Goal: Task Accomplishment & Management: Use online tool/utility

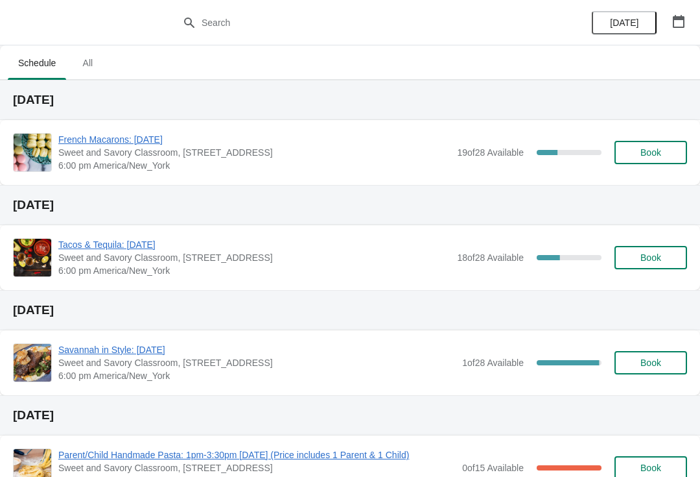
click at [170, 138] on span "French Macarons: [DATE]" at bounding box center [254, 139] width 392 height 13
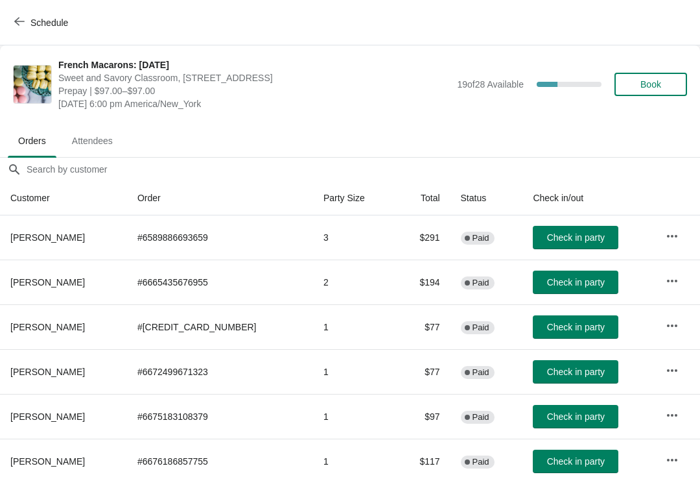
click at [27, 27] on span "Schedule" at bounding box center [42, 22] width 51 height 12
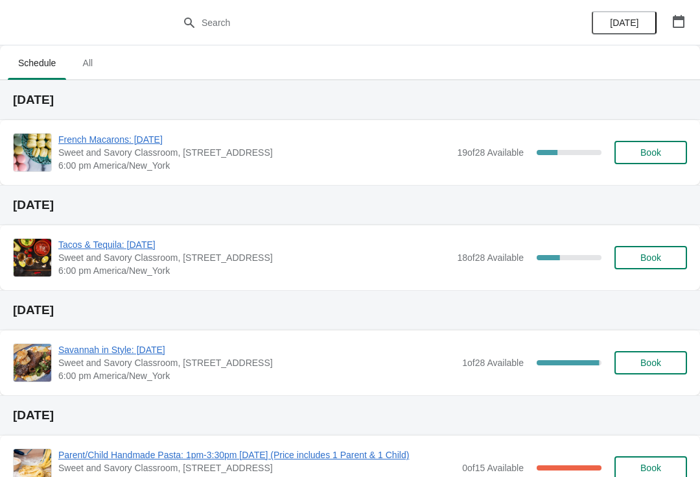
click at [120, 136] on span "French Macarons: [DATE]" at bounding box center [254, 139] width 392 height 13
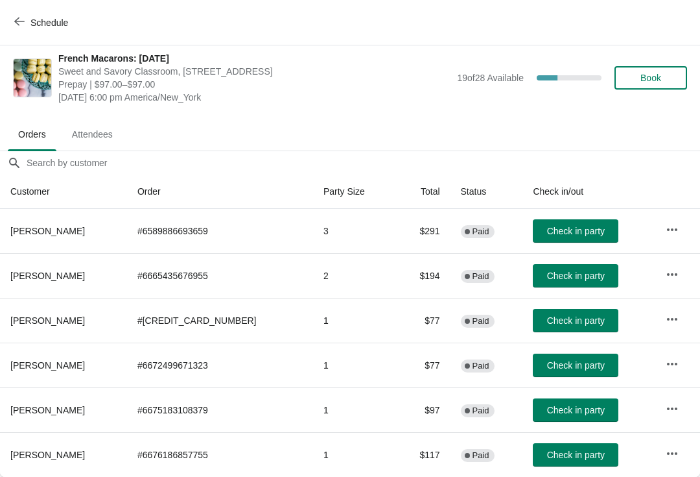
scroll to position [6, 0]
click at [550, 233] on span "Check in party" at bounding box center [576, 231] width 58 height 10
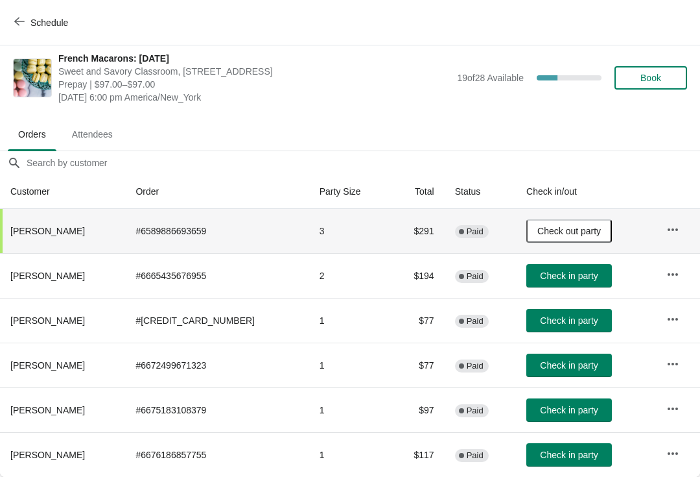
click at [556, 277] on span "Check in party" at bounding box center [569, 275] width 58 height 10
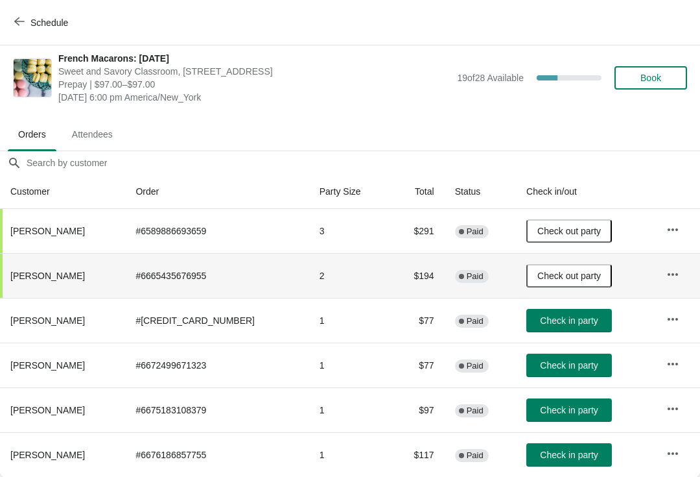
click at [543, 362] on span "Check in party" at bounding box center [569, 365] width 58 height 10
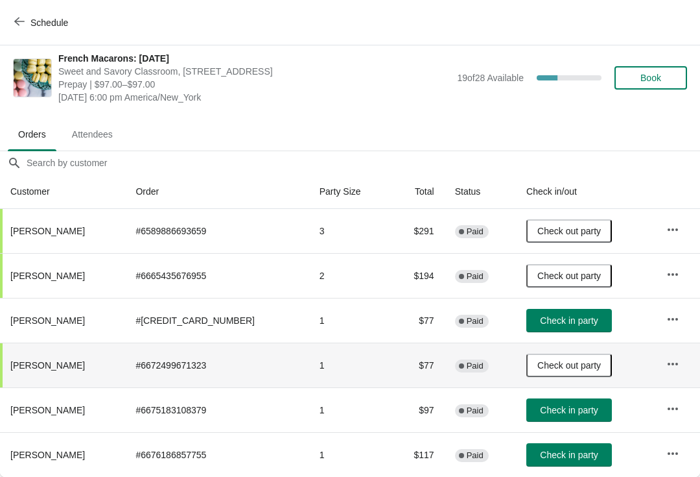
click at [550, 318] on span "Check in party" at bounding box center [569, 320] width 58 height 10
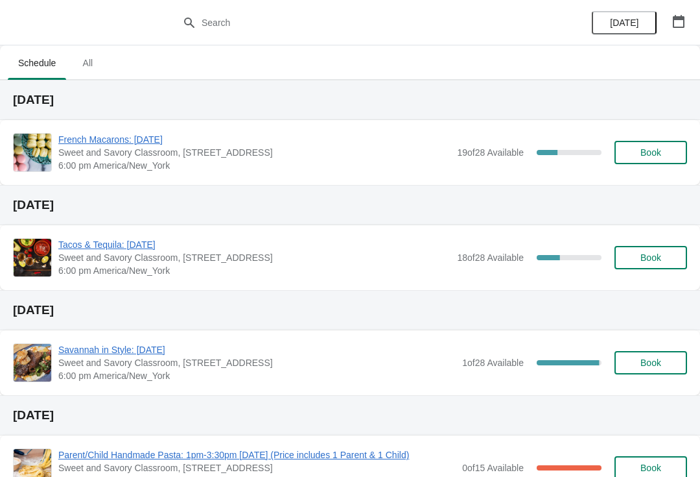
click at [189, 145] on span "French Macarons: [DATE]" at bounding box center [254, 139] width 392 height 13
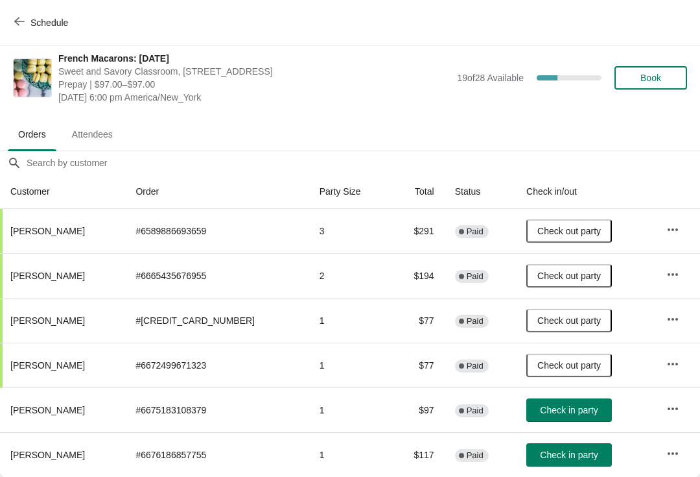
scroll to position [6, 0]
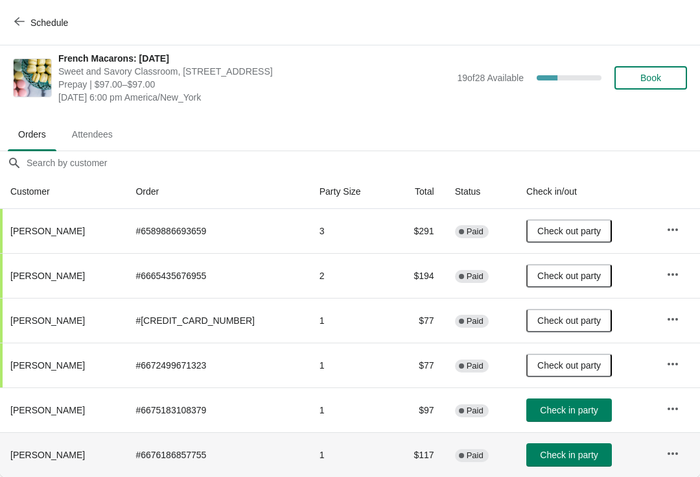
click at [545, 453] on span "Check in party" at bounding box center [569, 454] width 58 height 10
click at [561, 412] on span "Check in party" at bounding box center [569, 410] width 58 height 10
